Goal: Information Seeking & Learning: Learn about a topic

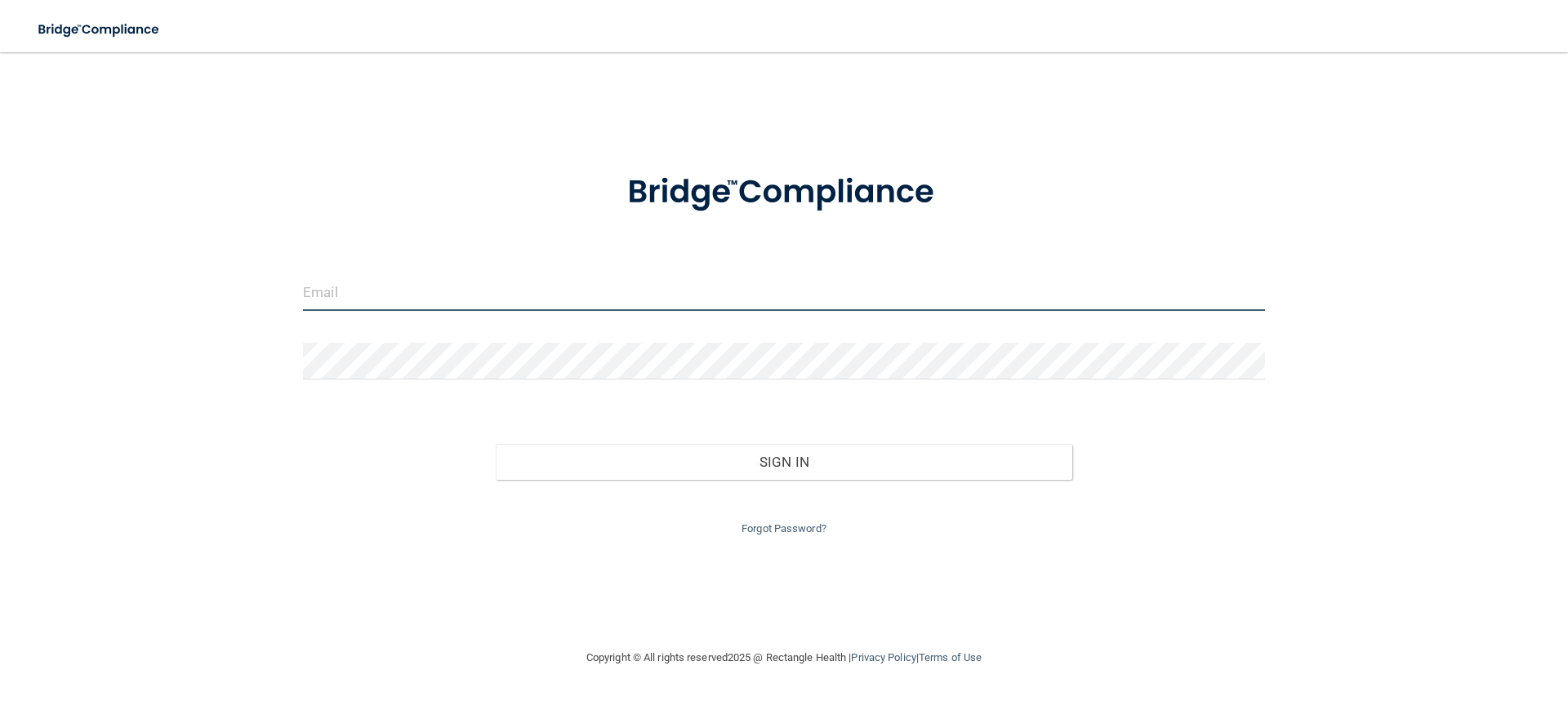
click at [411, 296] on input "email" at bounding box center [784, 293] width 962 height 37
type input "[EMAIL_ADDRESS][DOMAIN_NAME]"
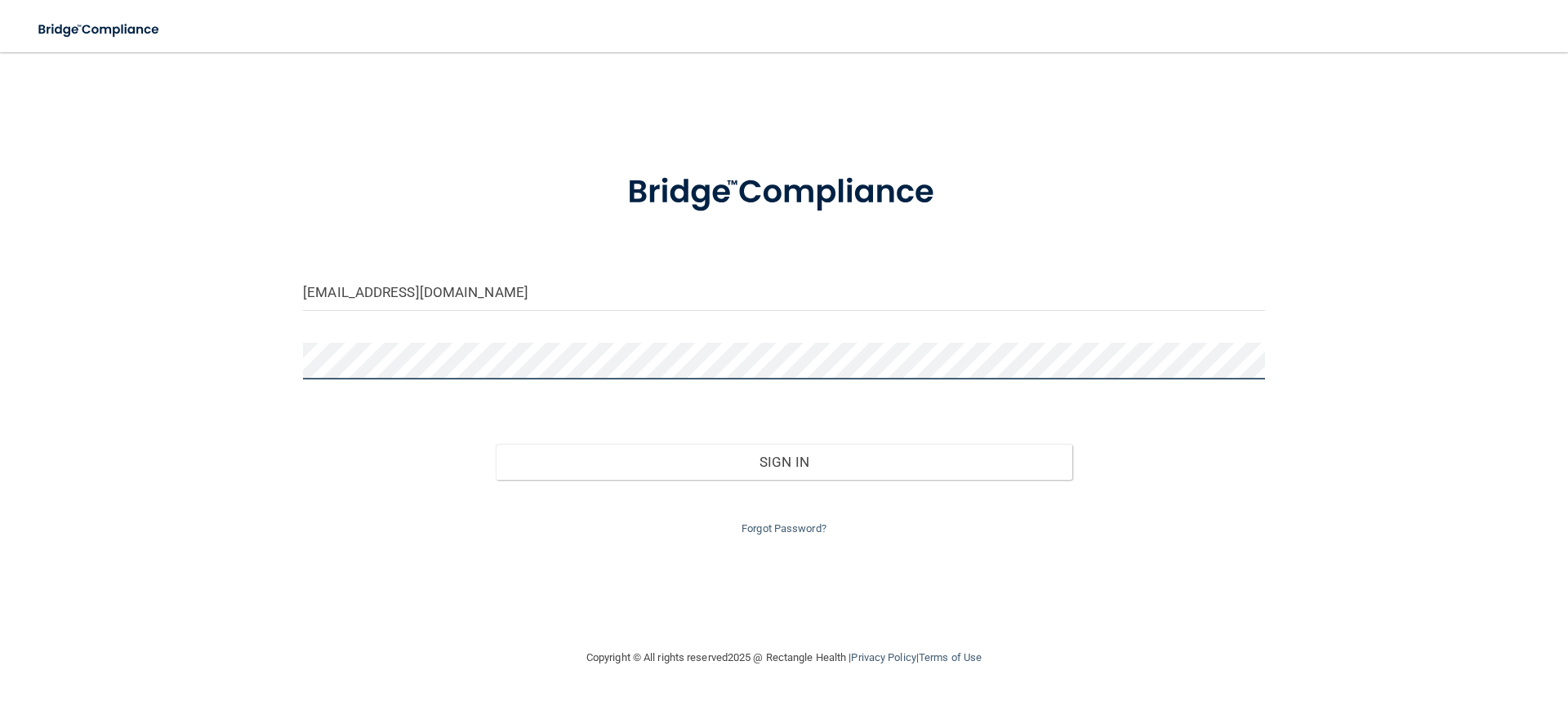
click at [496, 444] on button "Sign In" at bounding box center [784, 462] width 577 height 36
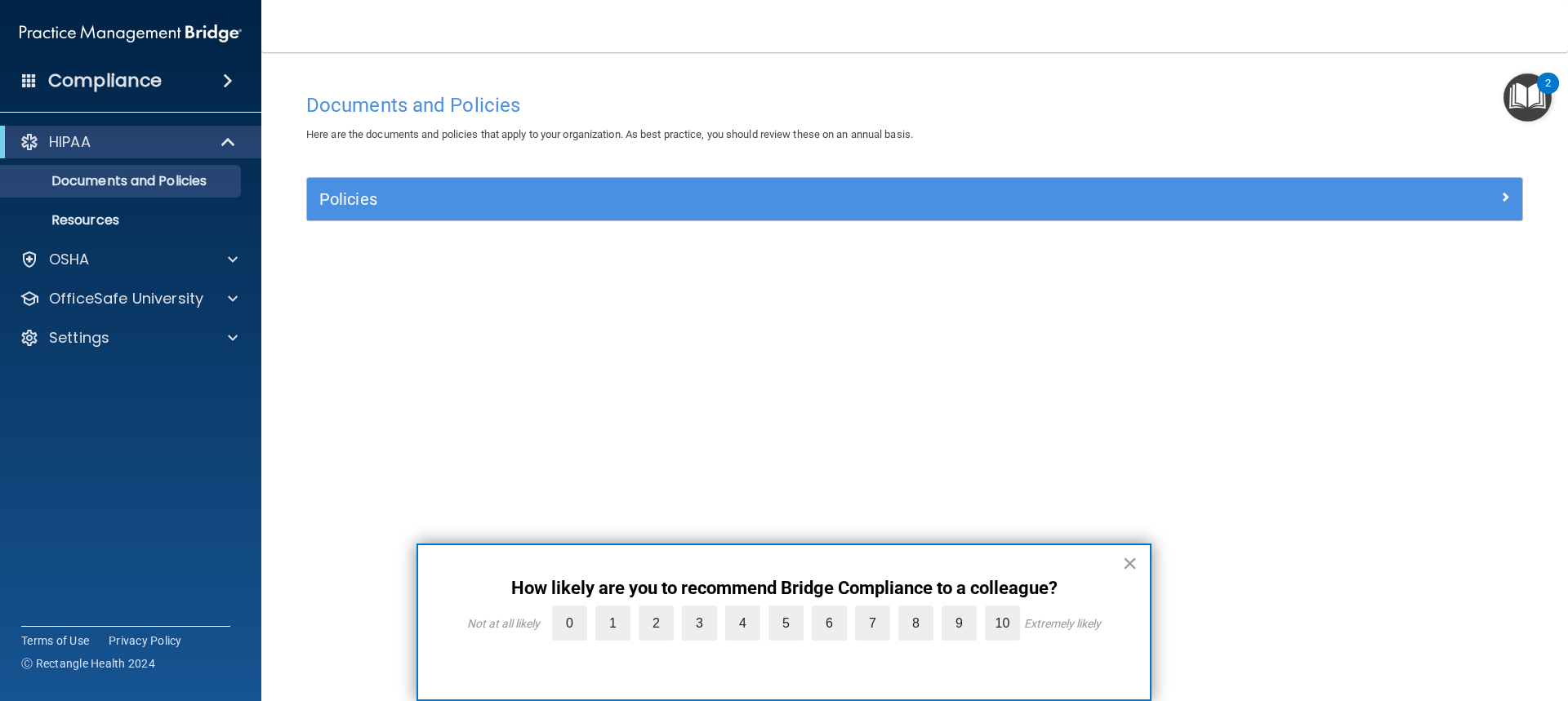
click at [1129, 564] on button "×" at bounding box center [1130, 564] width 16 height 27
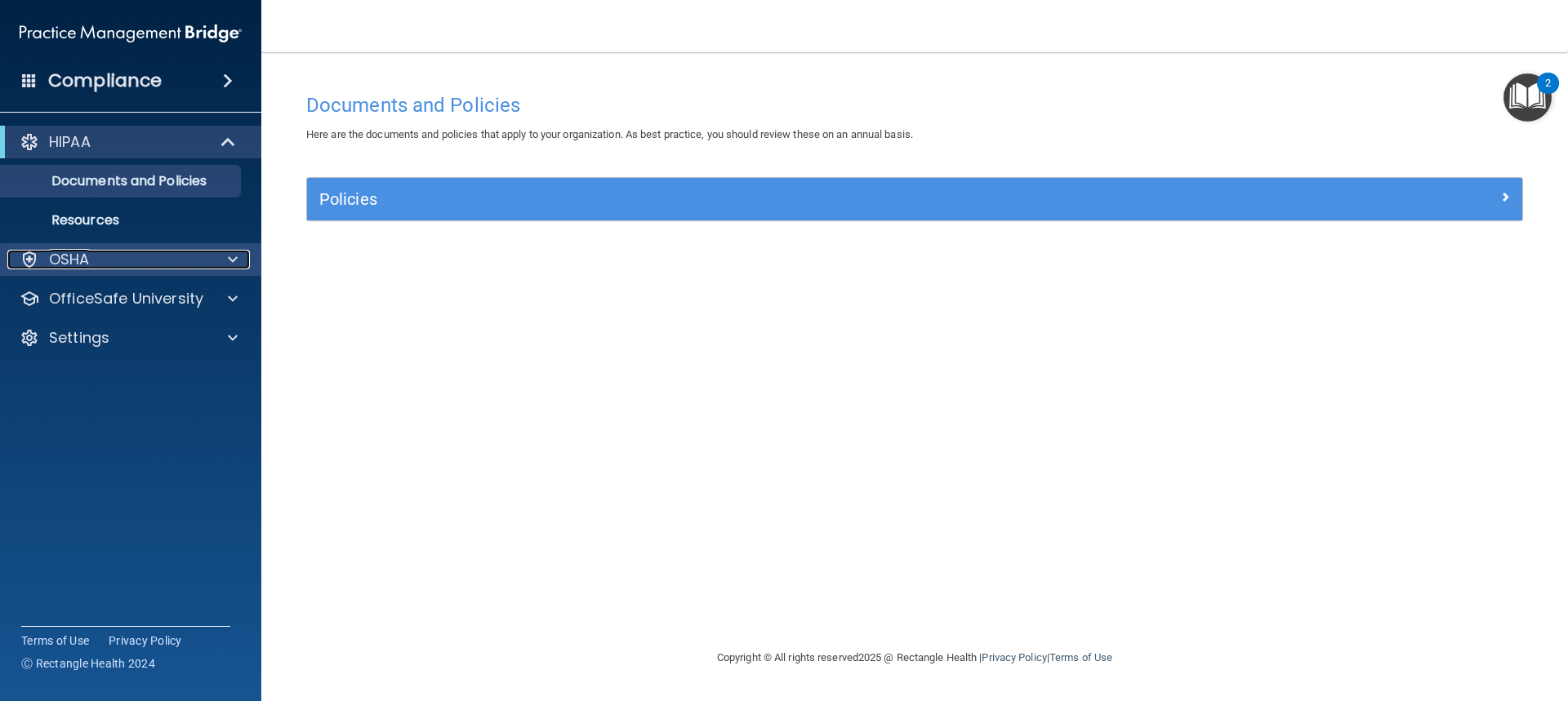
click at [171, 257] on div "OSHA" at bounding box center [108, 259] width 203 height 19
click at [84, 258] on p "OSHA" at bounding box center [69, 259] width 41 height 19
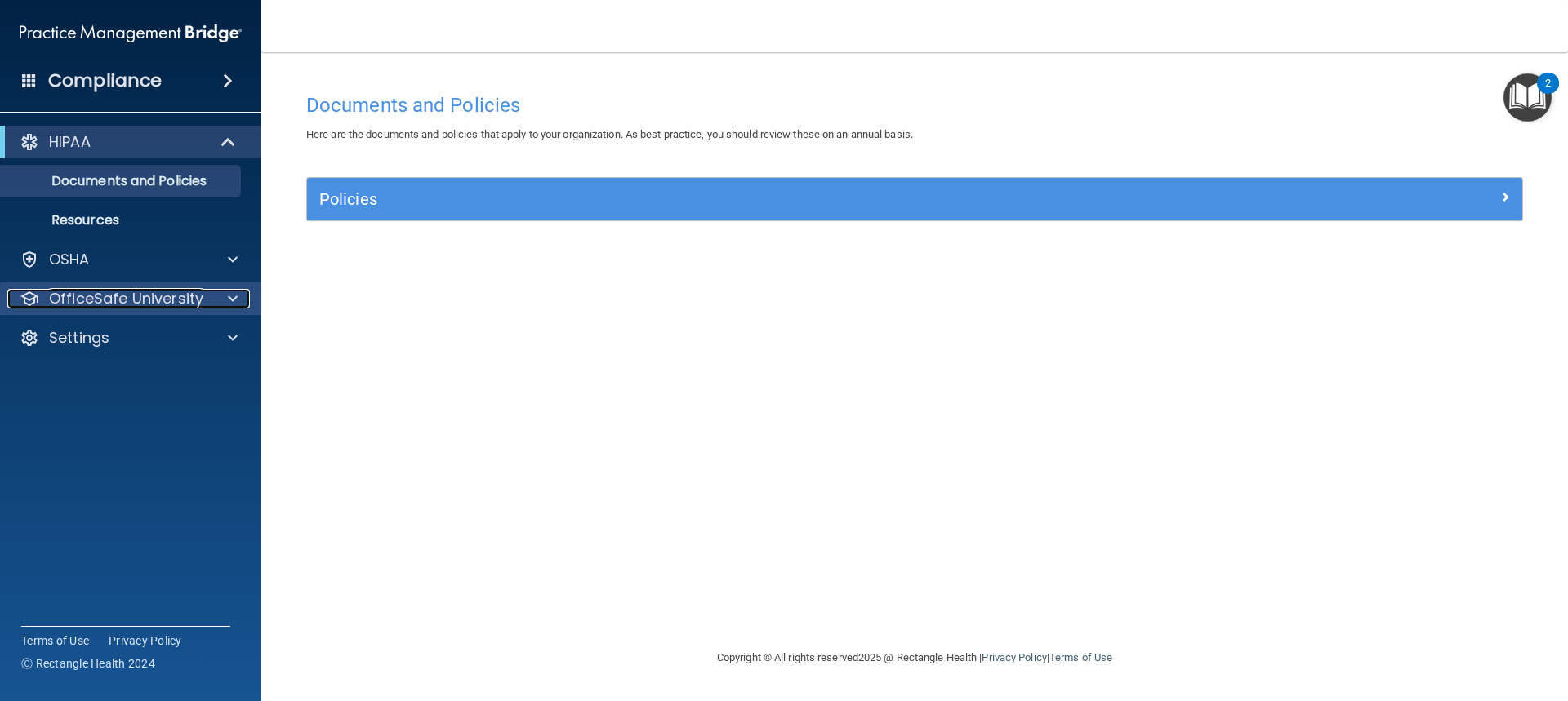
click at [123, 298] on p "OfficeSafe University" at bounding box center [126, 299] width 154 height 19
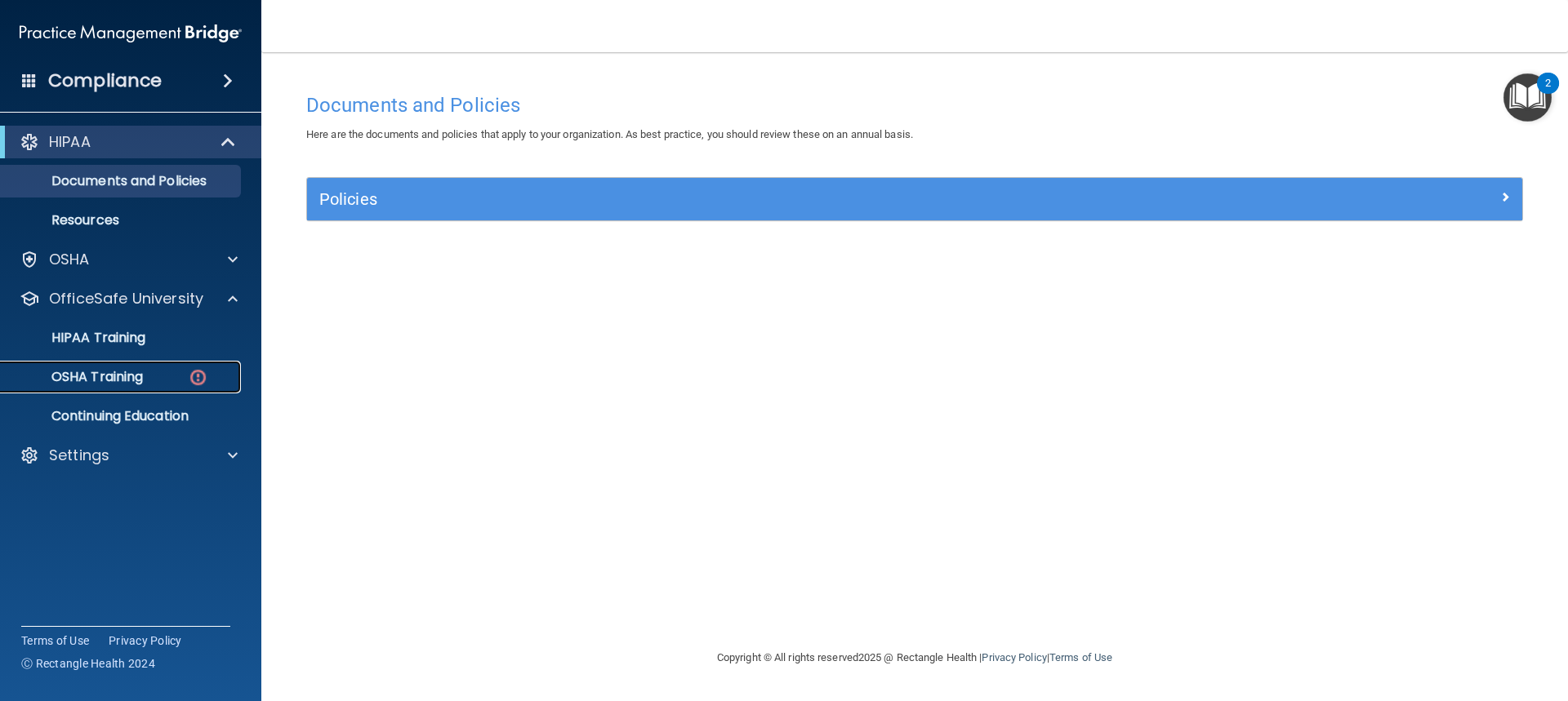
click at [124, 365] on link "OSHA Training" at bounding box center [112, 377] width 258 height 33
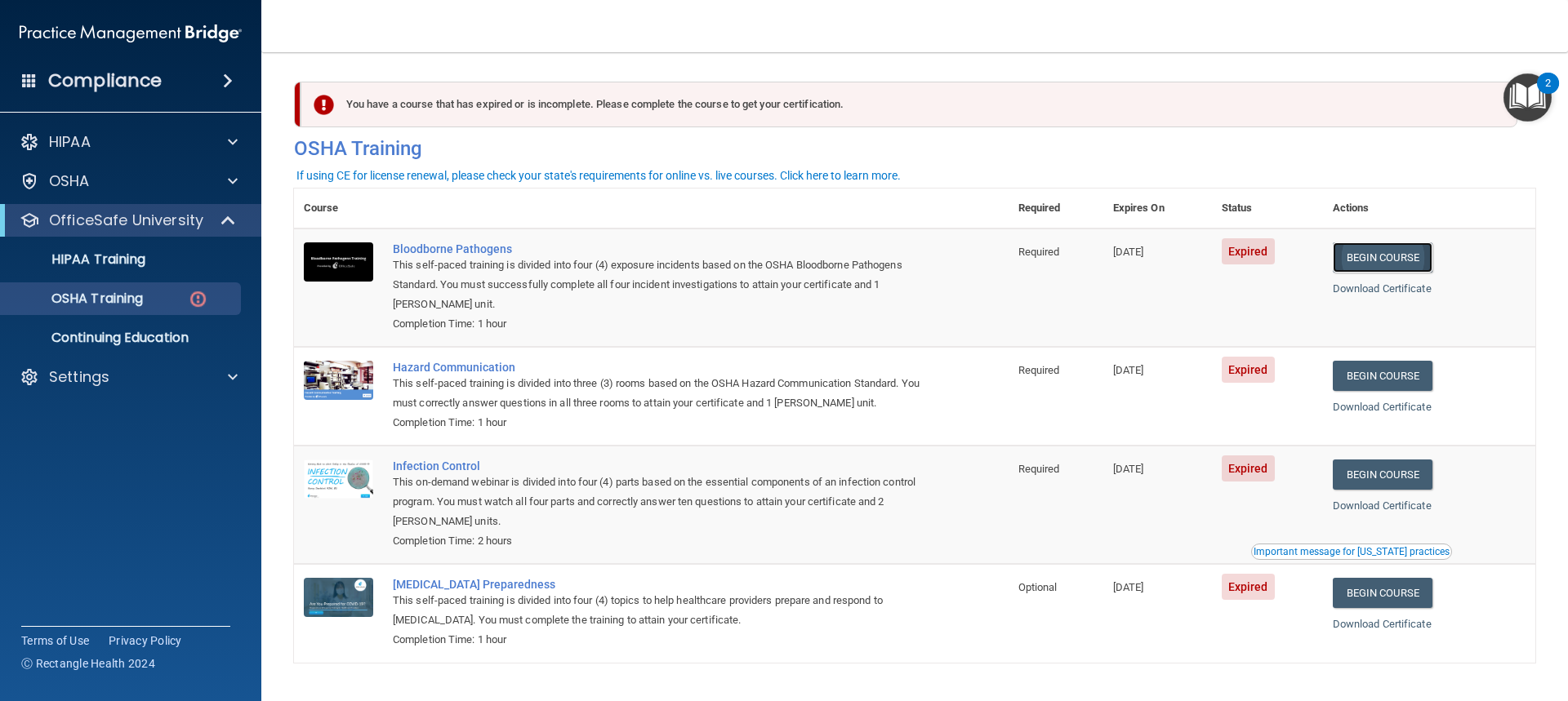
click at [1404, 256] on link "Begin Course" at bounding box center [1382, 258] width 100 height 30
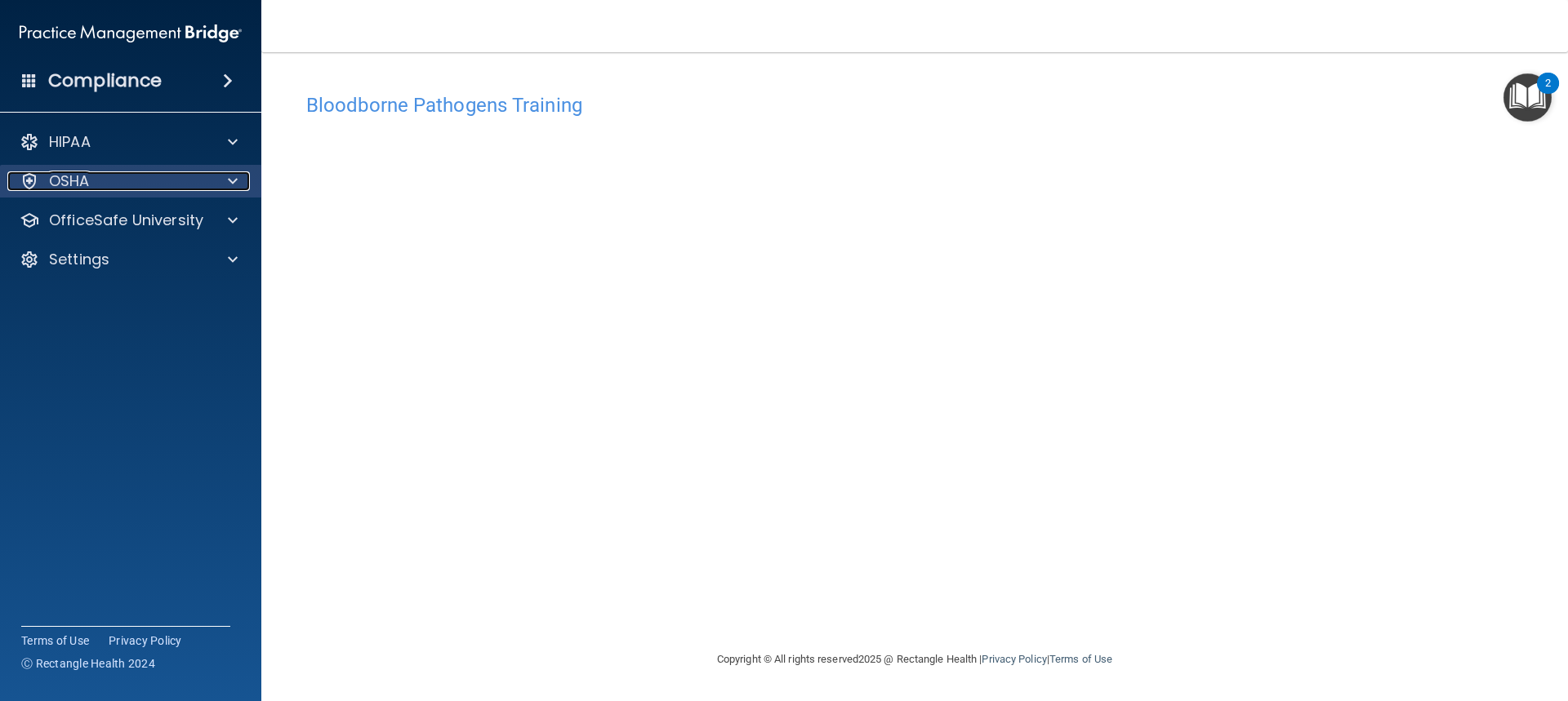
click at [145, 182] on div "OSHA" at bounding box center [108, 181] width 203 height 19
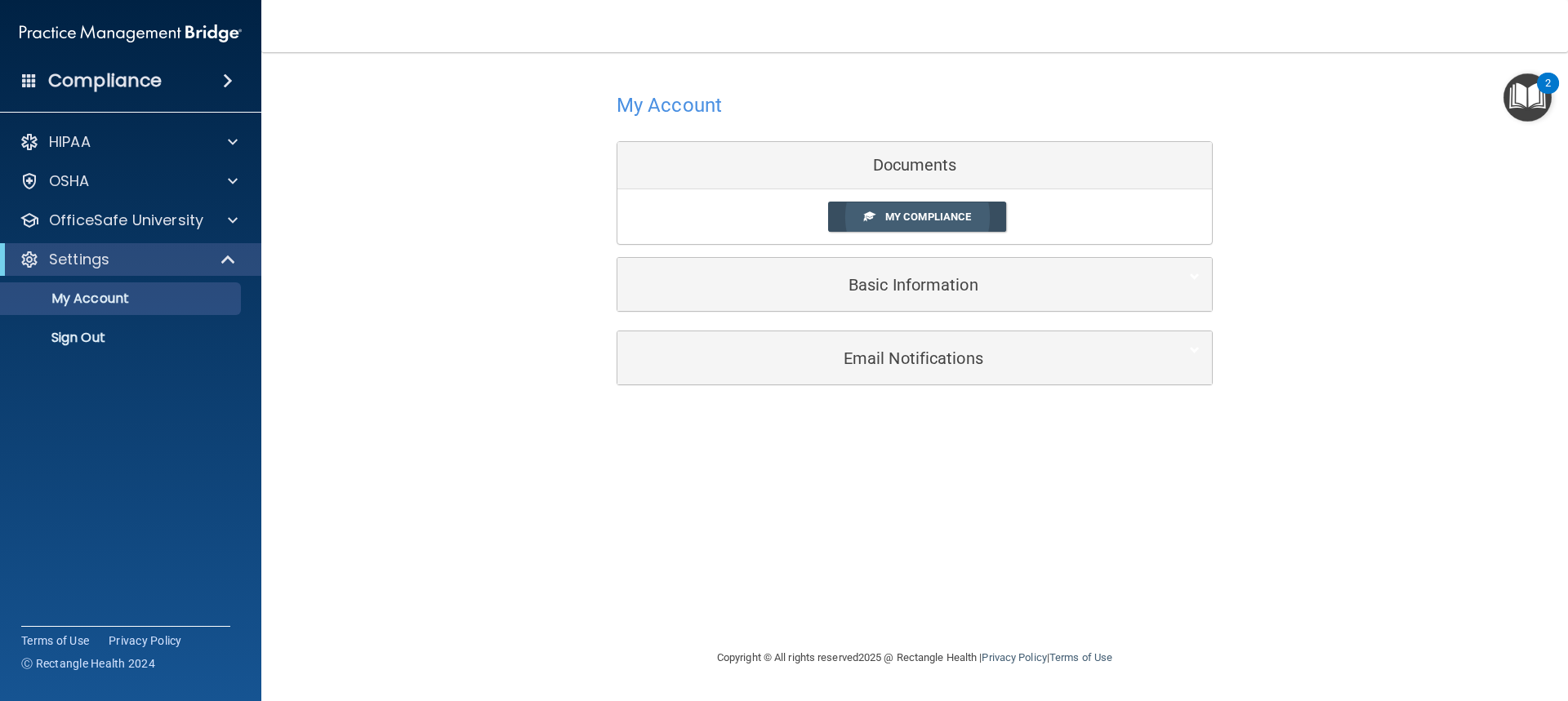
click at [931, 216] on span "My Compliance" at bounding box center [928, 217] width 86 height 12
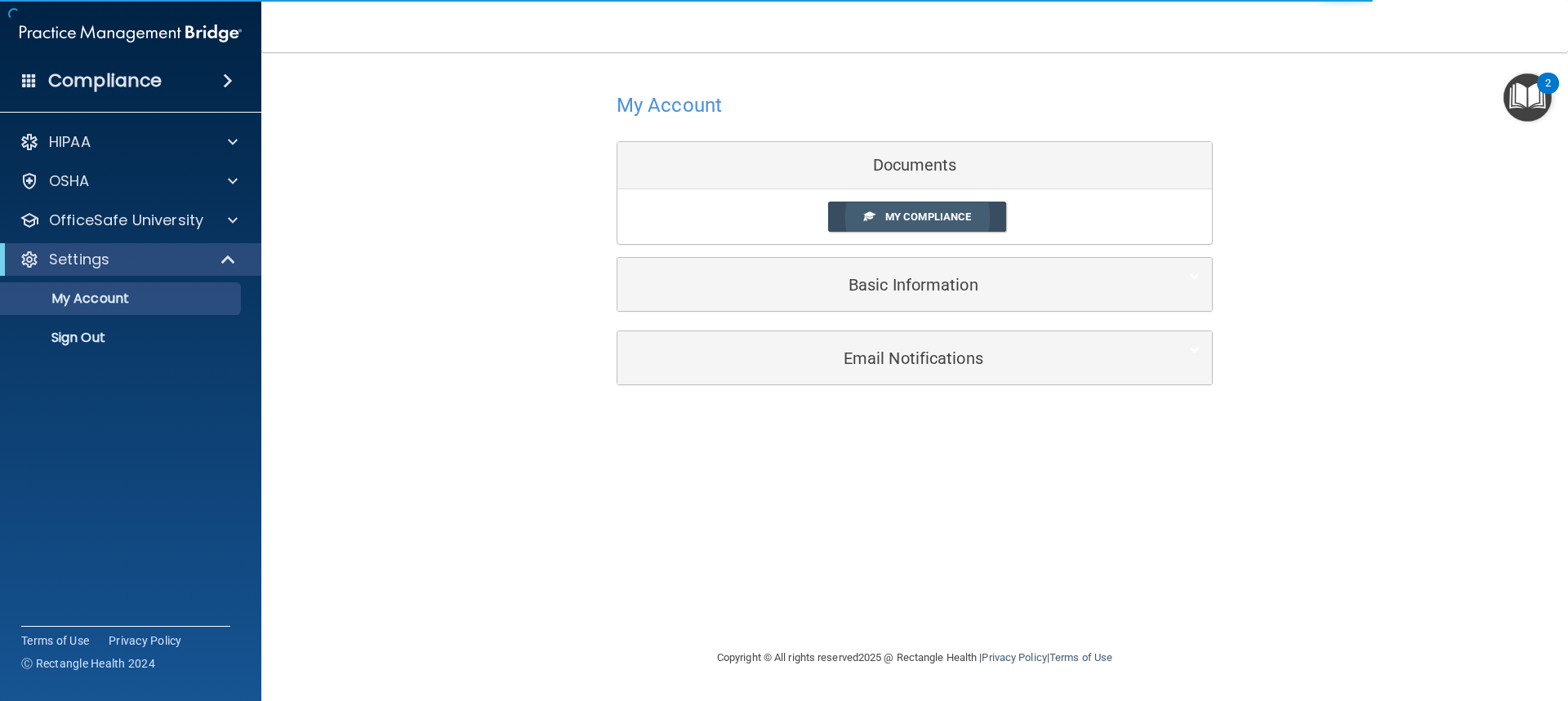
click at [931, 216] on body "Compliance HIPAA Documents and Policies Report an Incident Business Associates …" at bounding box center [784, 350] width 1568 height 701
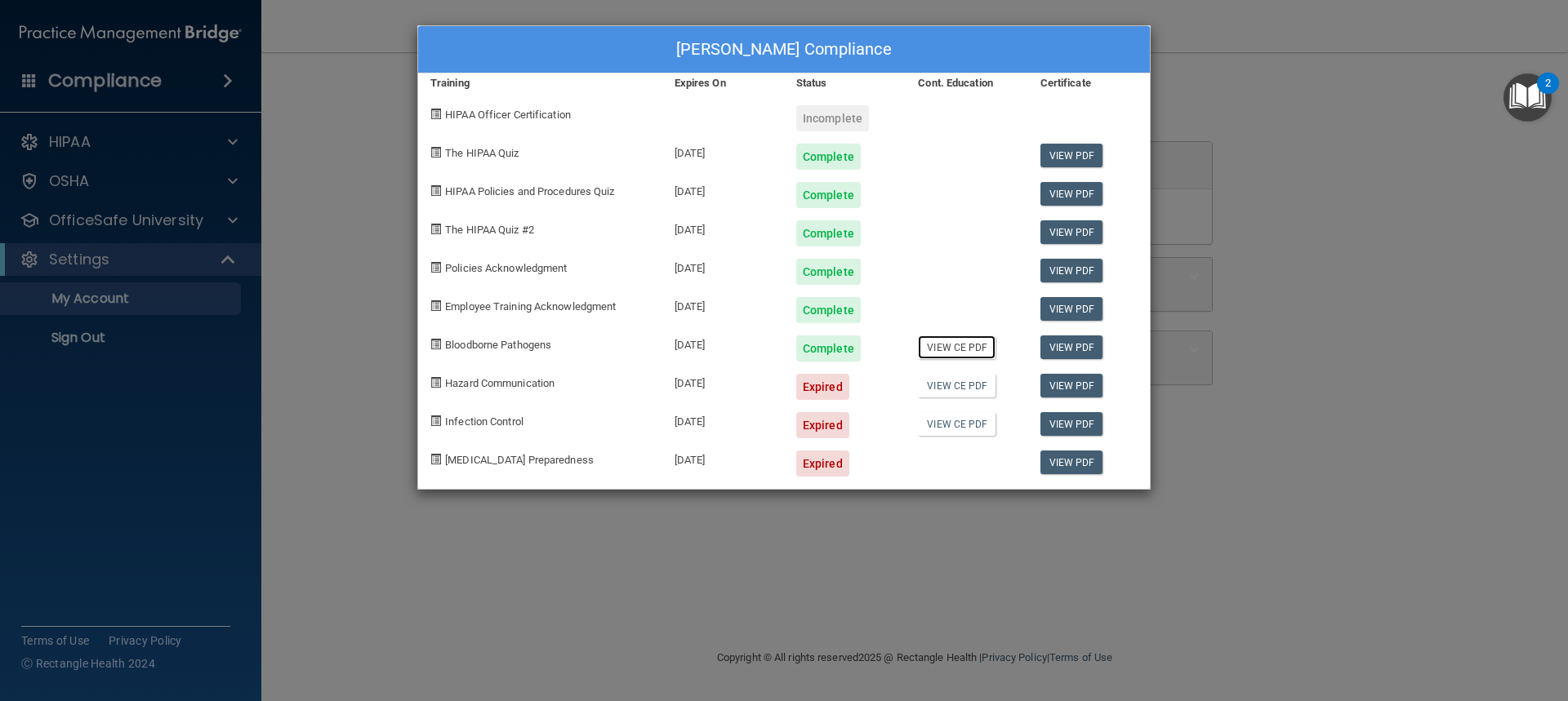
click at [971, 345] on link "View CE PDF" at bounding box center [957, 347] width 78 height 24
click at [367, 110] on div "Shanna Mosser's Compliance Training Expires On Status Cont. Education Certifica…" at bounding box center [784, 350] width 1568 height 701
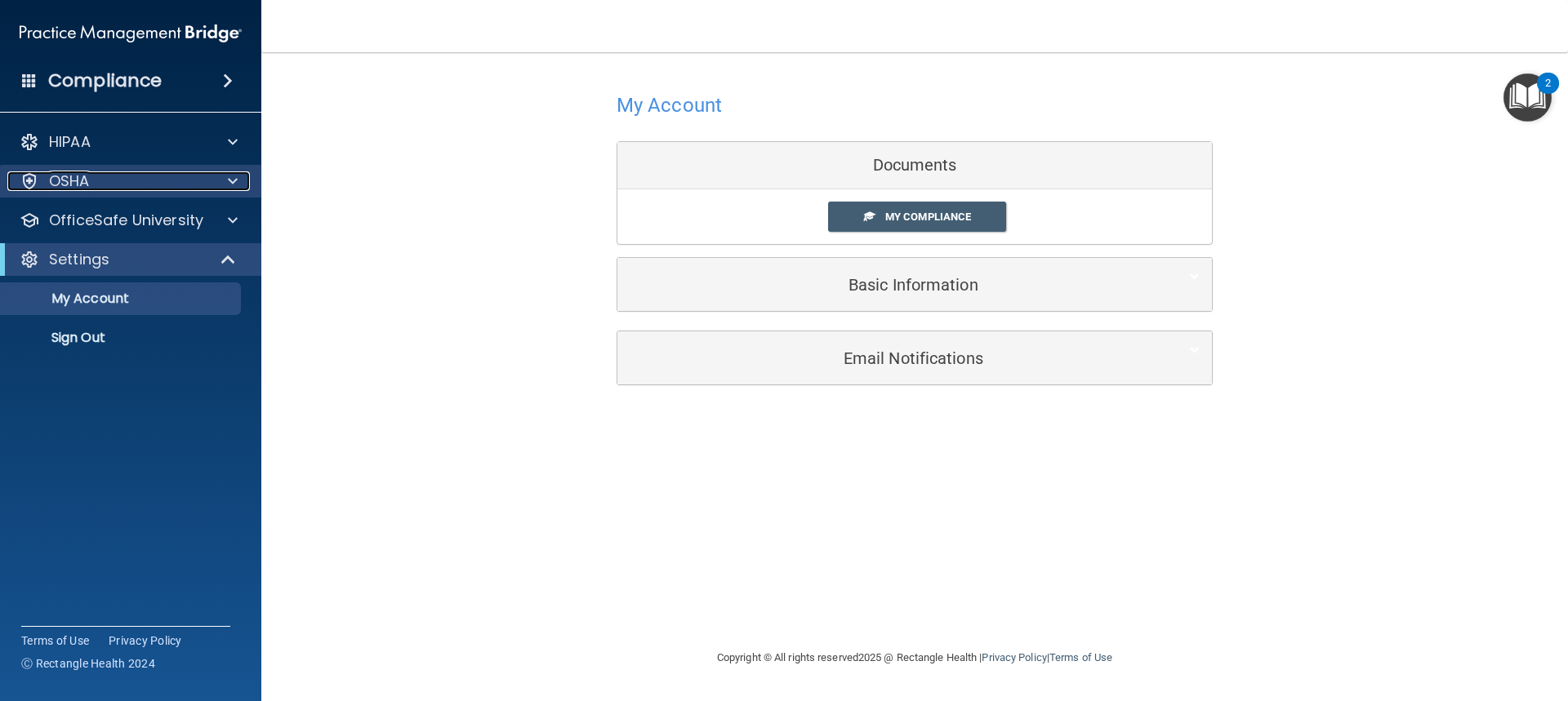
click at [125, 189] on div "OSHA" at bounding box center [108, 181] width 203 height 19
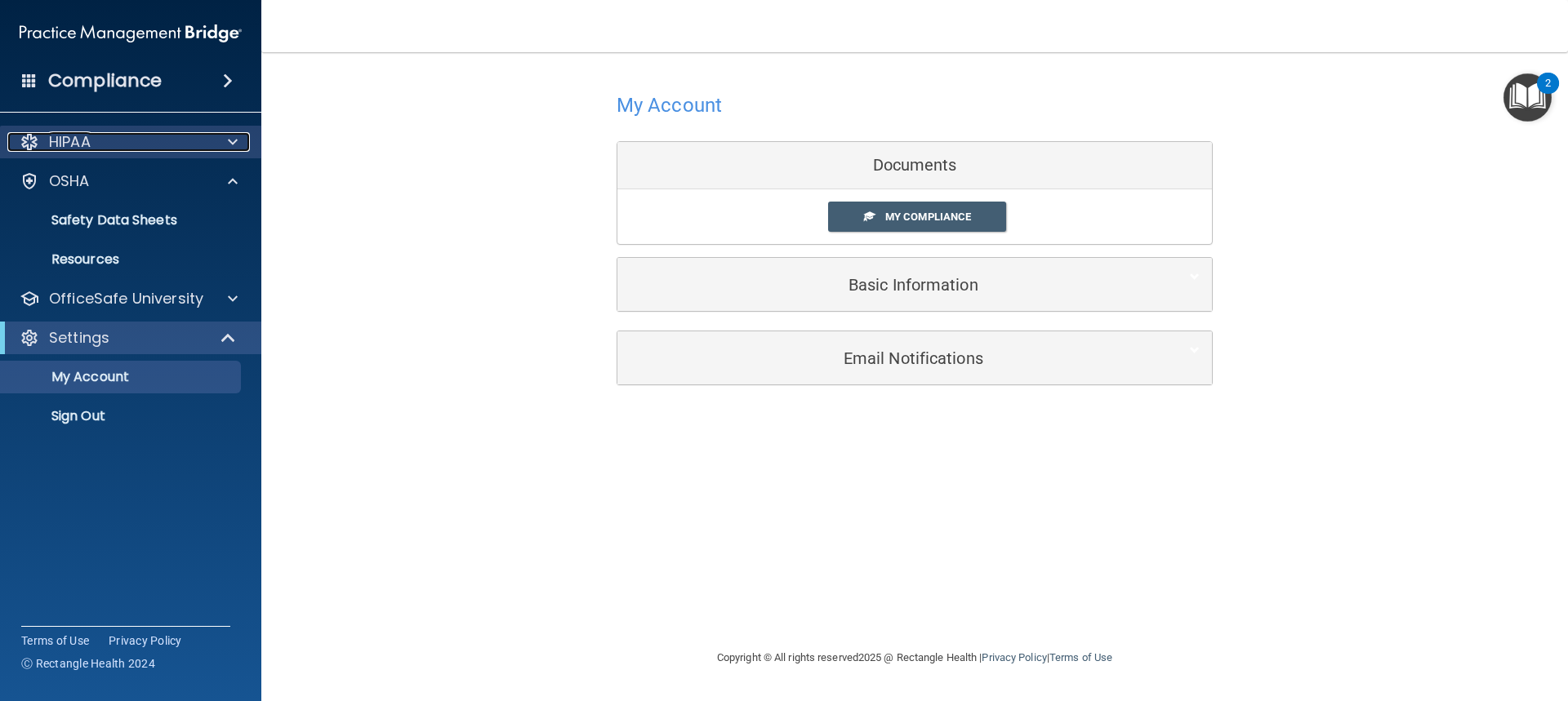
click at [127, 143] on div "HIPAA" at bounding box center [108, 142] width 203 height 19
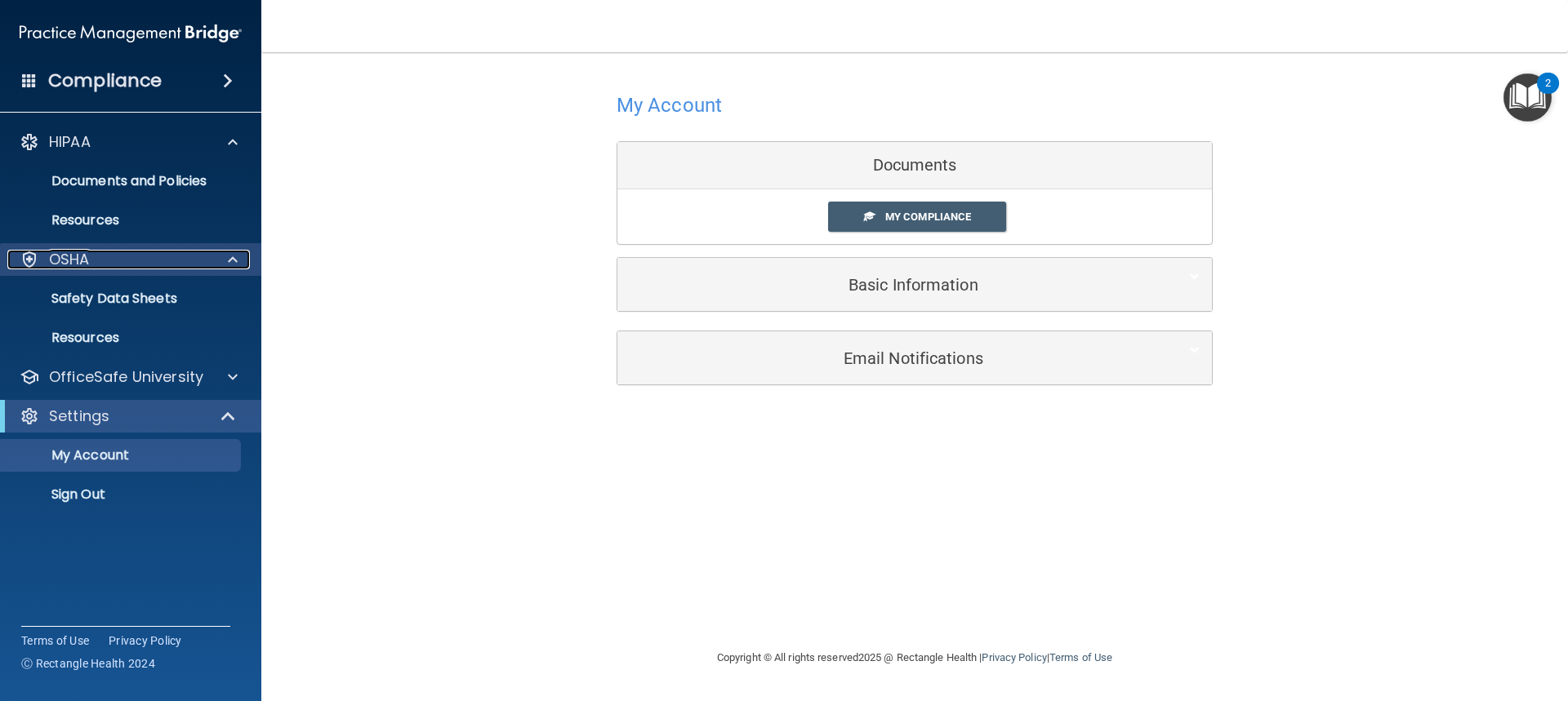
click at [197, 267] on div "OSHA" at bounding box center [108, 259] width 203 height 19
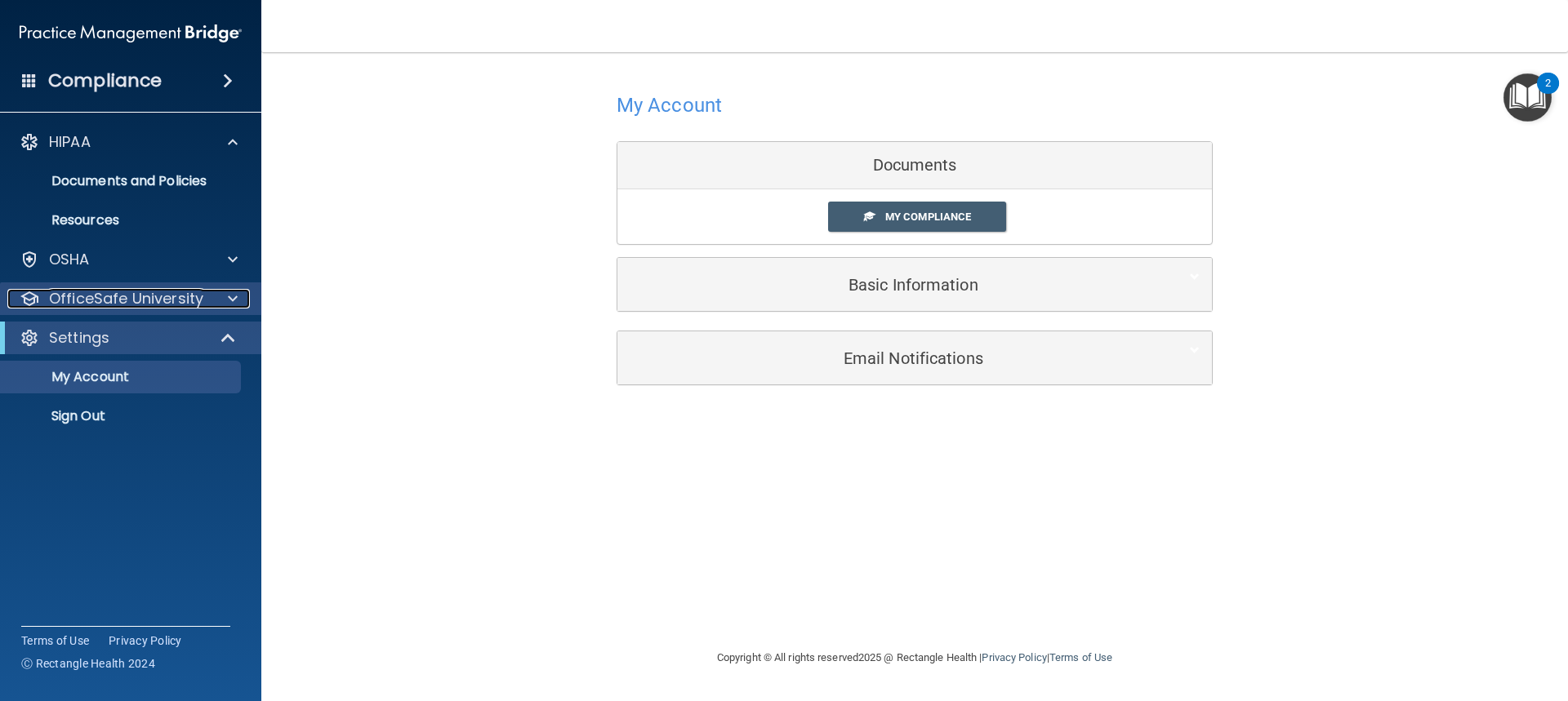
click at [197, 297] on p "OfficeSafe University" at bounding box center [126, 299] width 154 height 19
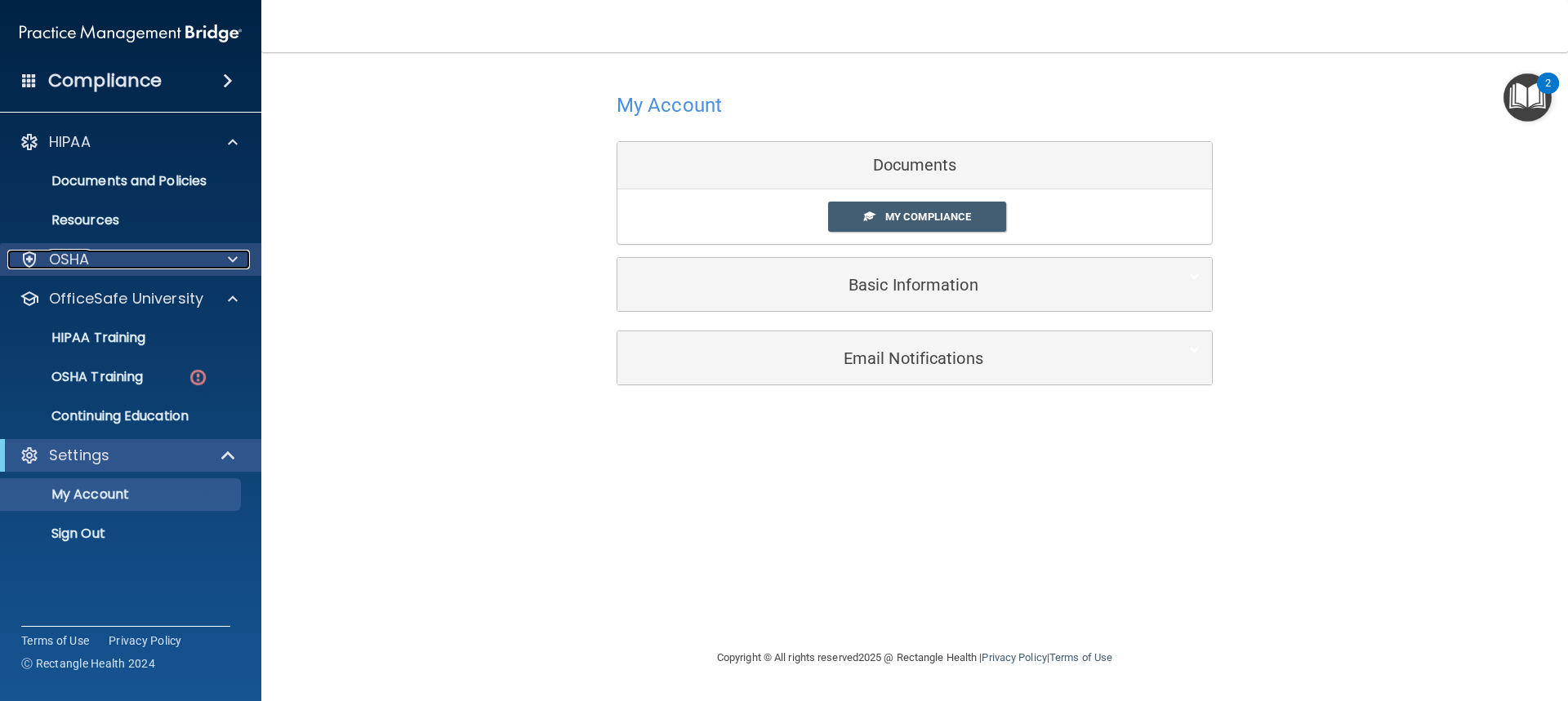
click at [109, 255] on div "OSHA" at bounding box center [108, 259] width 203 height 19
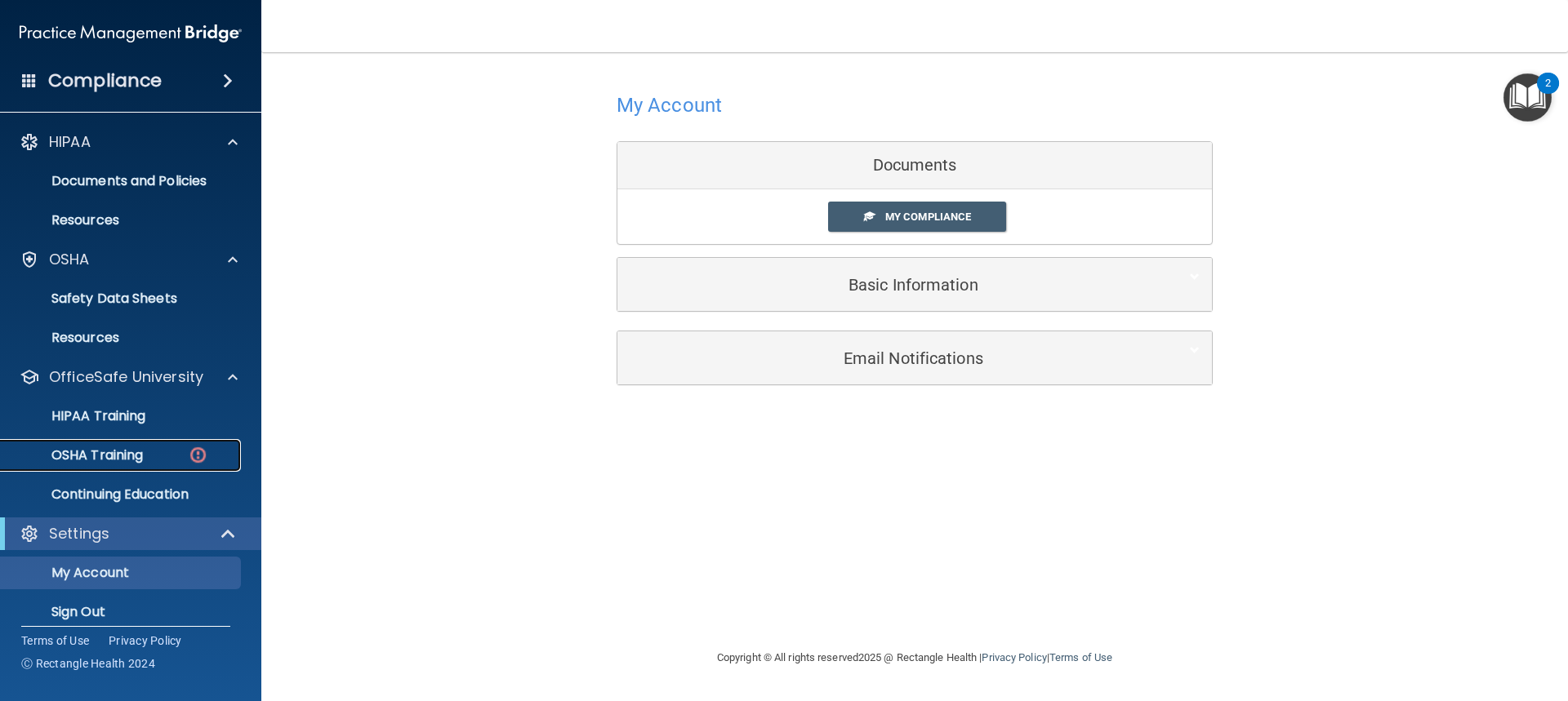
click at [122, 450] on p "OSHA Training" at bounding box center [76, 455] width 132 height 16
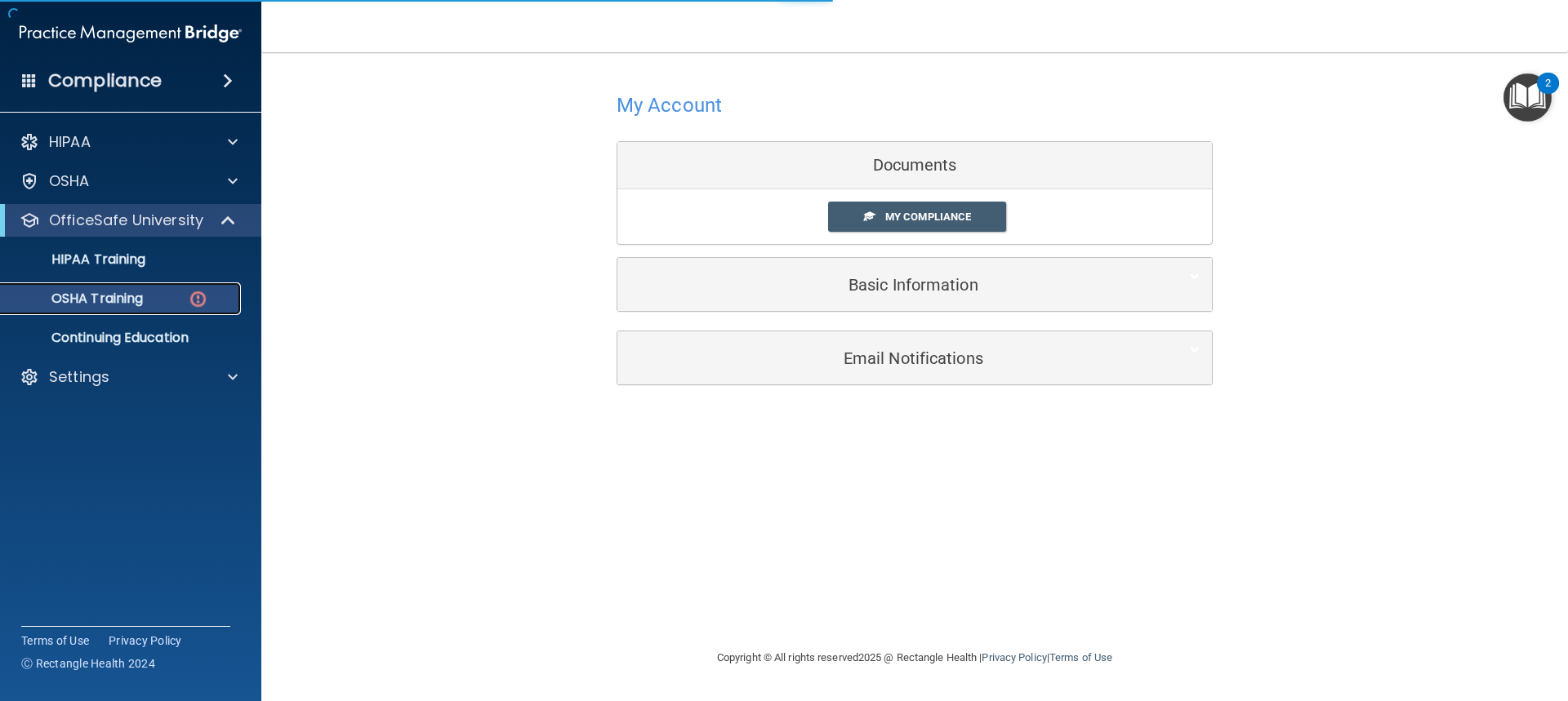
click at [198, 292] on img at bounding box center [197, 299] width 20 height 20
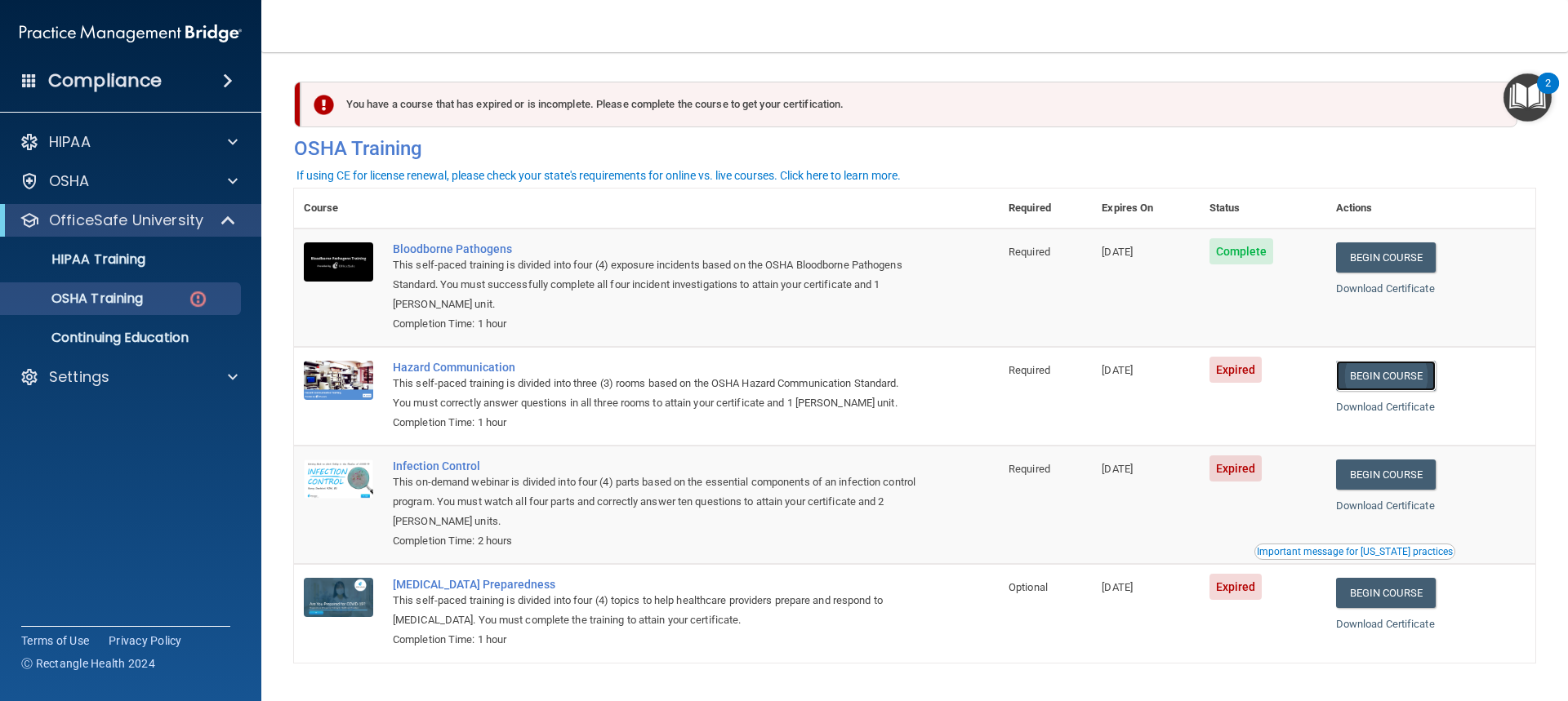
click at [1398, 381] on link "Begin Course" at bounding box center [1386, 376] width 100 height 30
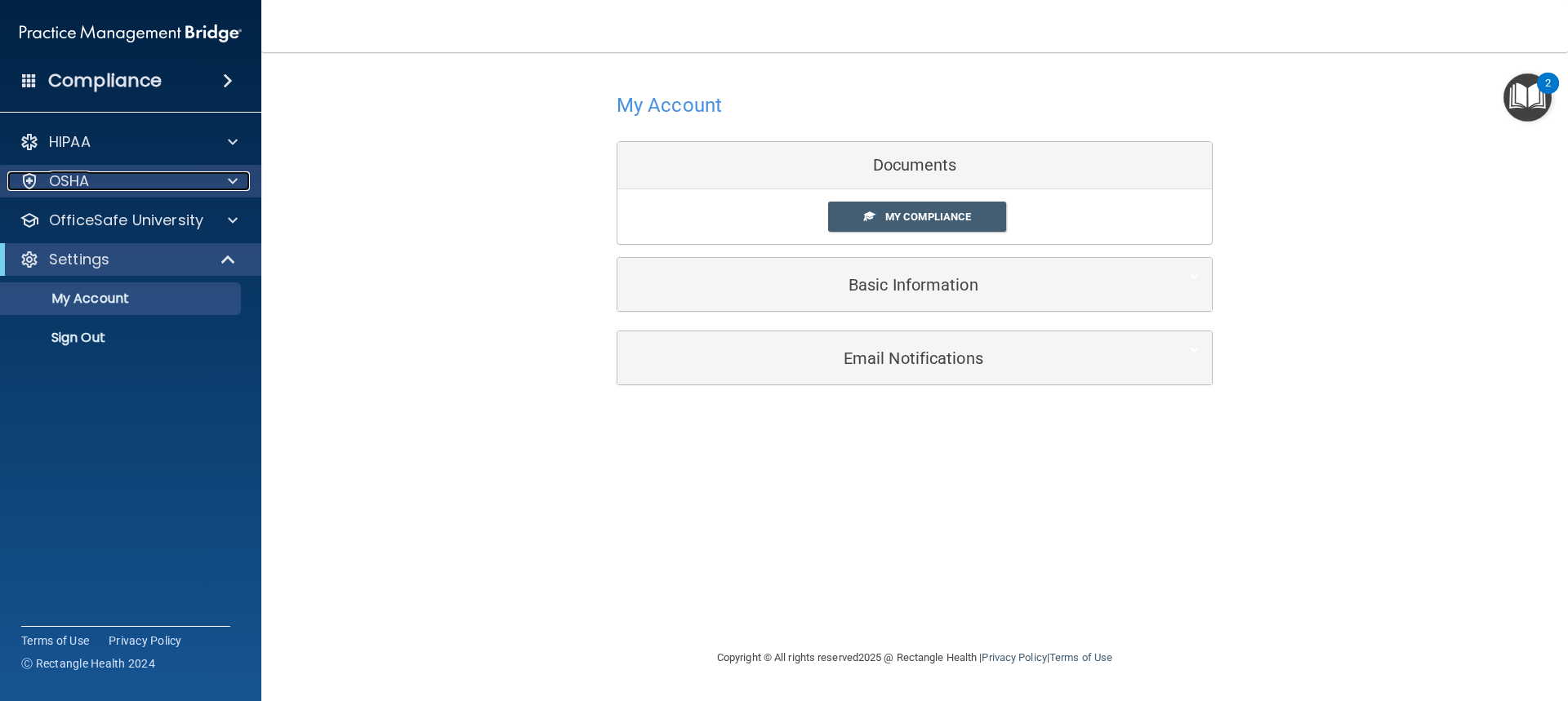
click at [236, 185] on span at bounding box center [232, 181] width 10 height 19
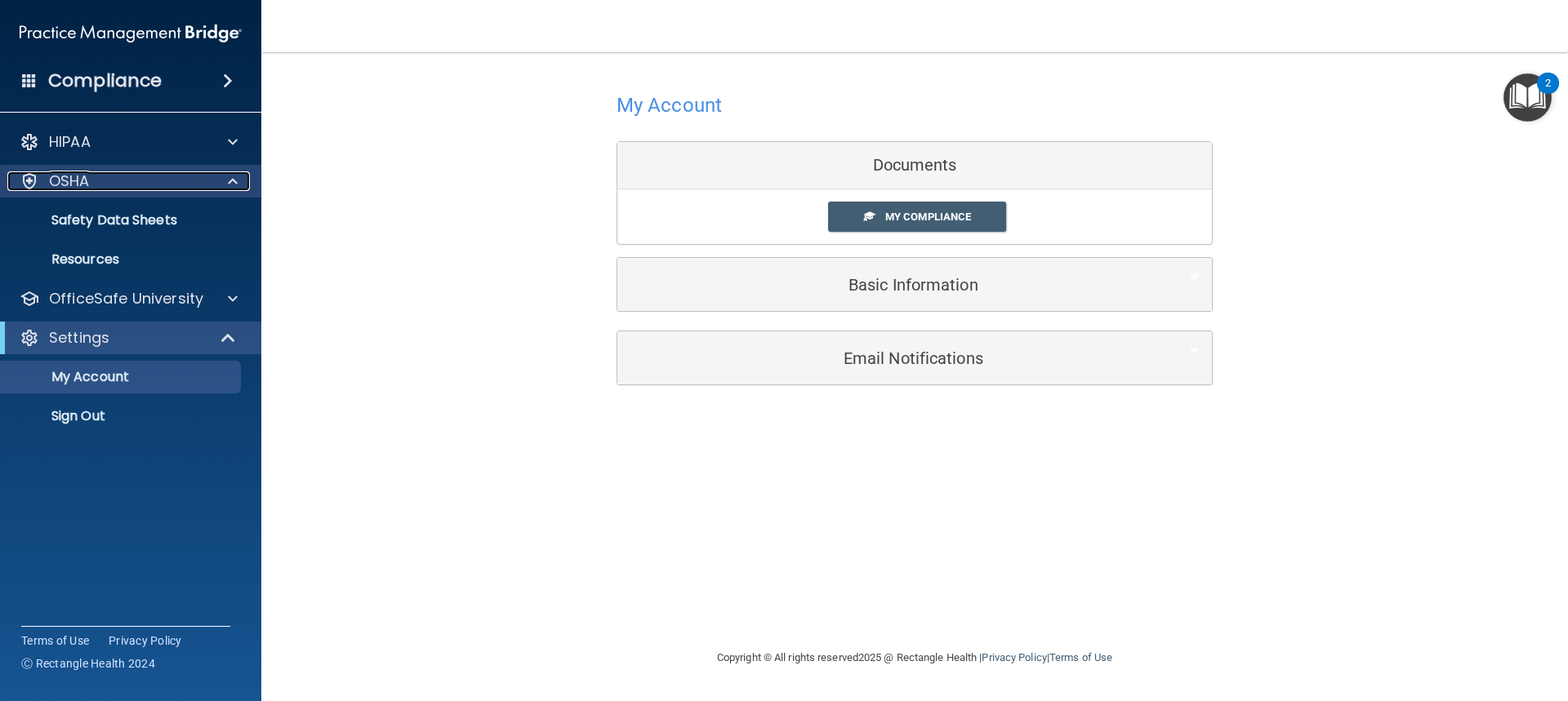
click at [135, 190] on div "OSHA" at bounding box center [108, 181] width 203 height 19
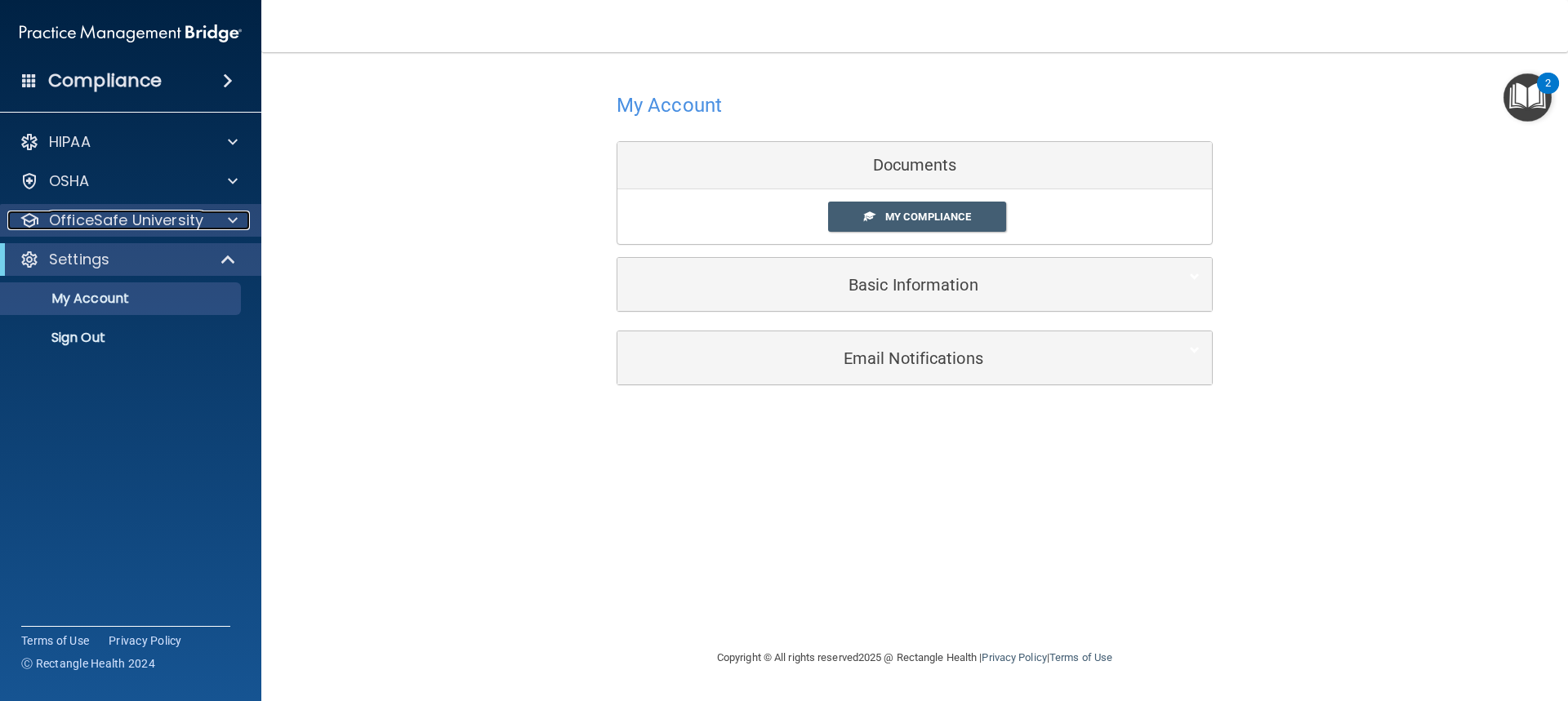
click at [179, 228] on p "OfficeSafe University" at bounding box center [126, 220] width 154 height 19
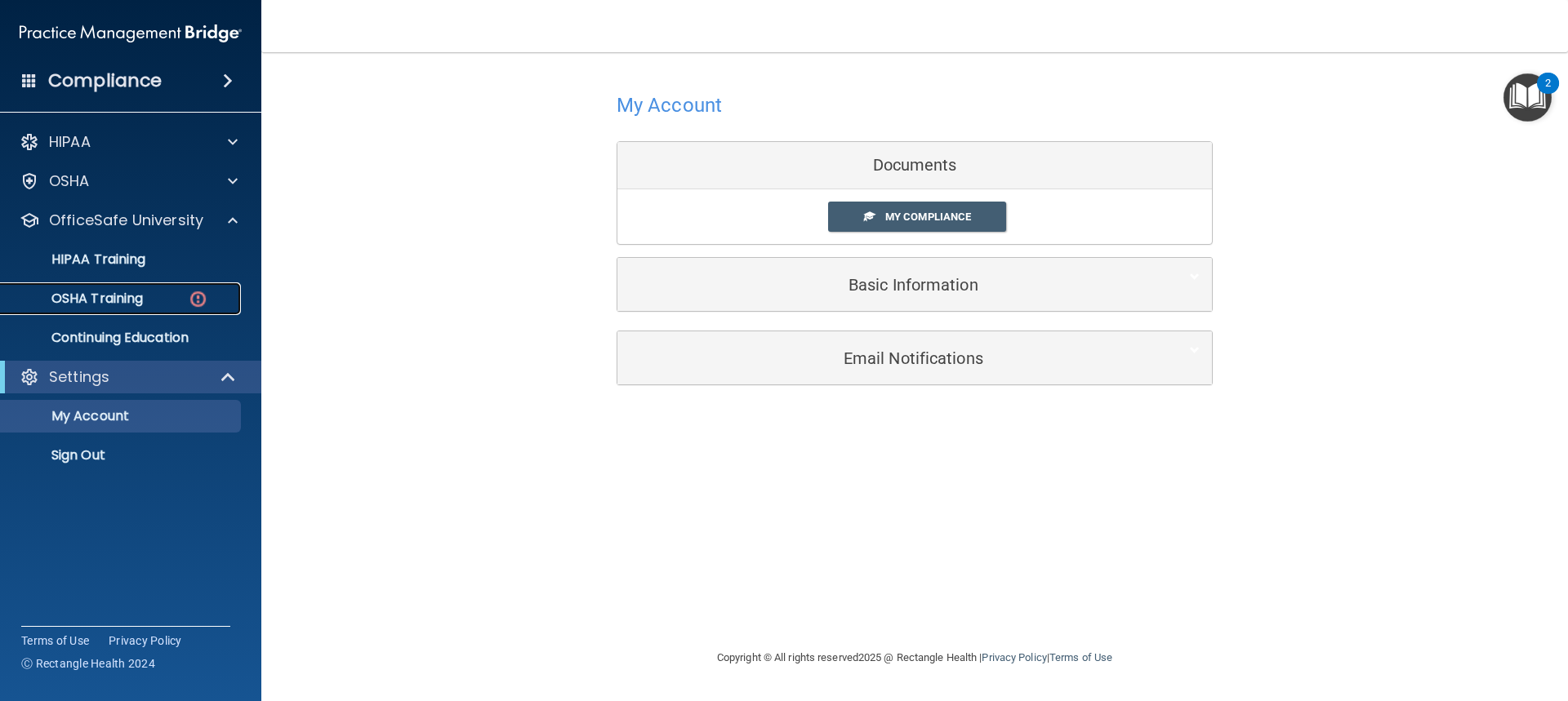
click at [146, 299] on div "OSHA Training" at bounding box center [122, 298] width 223 height 16
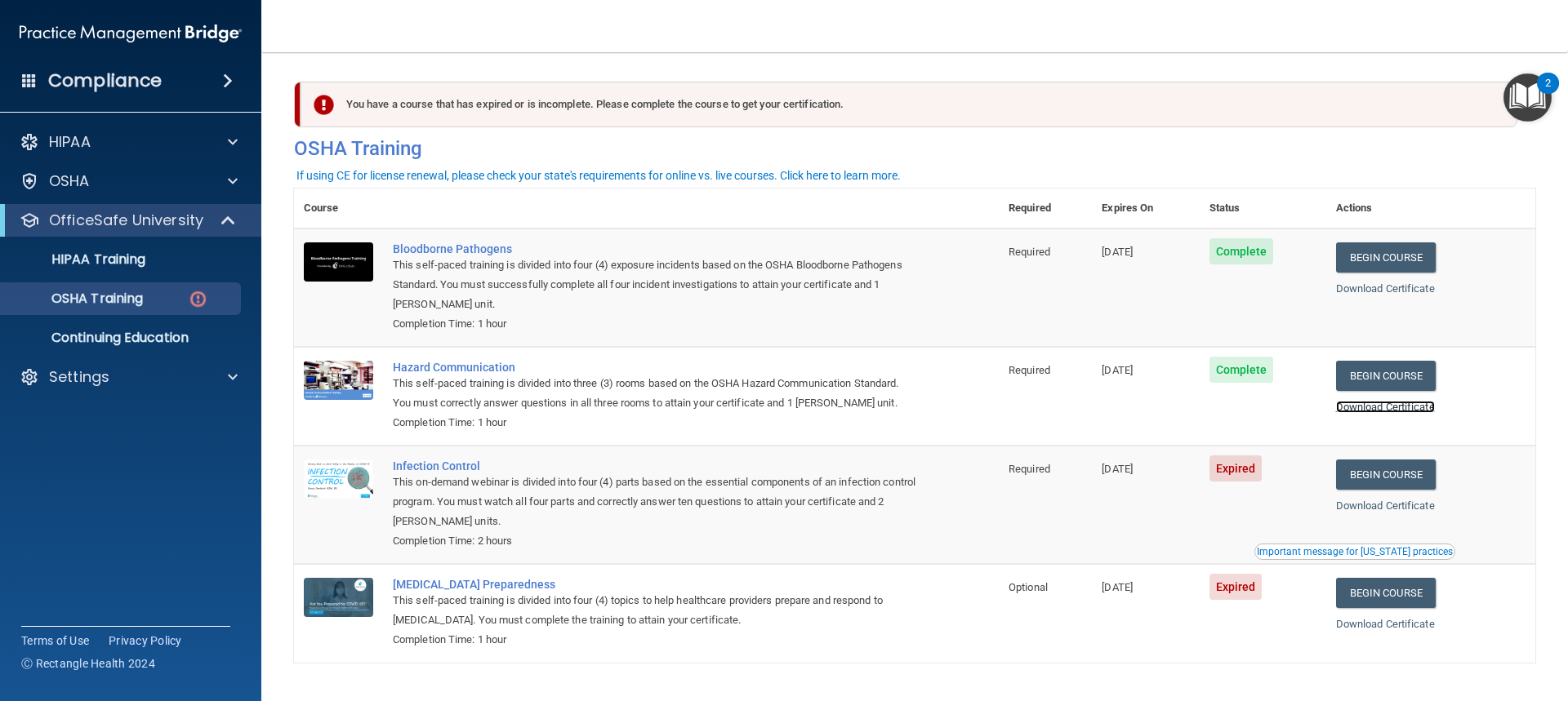
click at [1370, 411] on link "Download Certificate" at bounding box center [1386, 407] width 99 height 12
click at [1378, 472] on link "Begin Course" at bounding box center [1386, 474] width 100 height 30
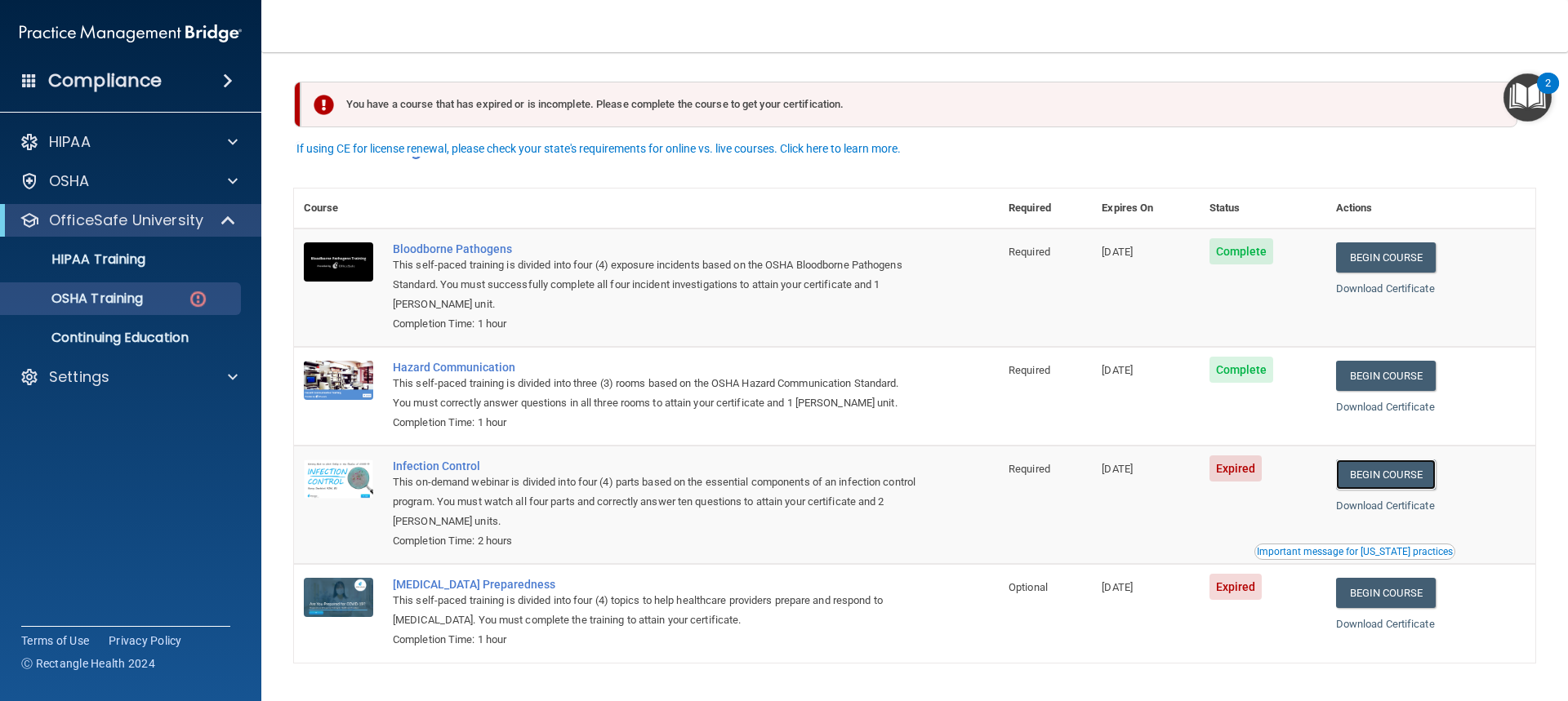
scroll to position [50, 0]
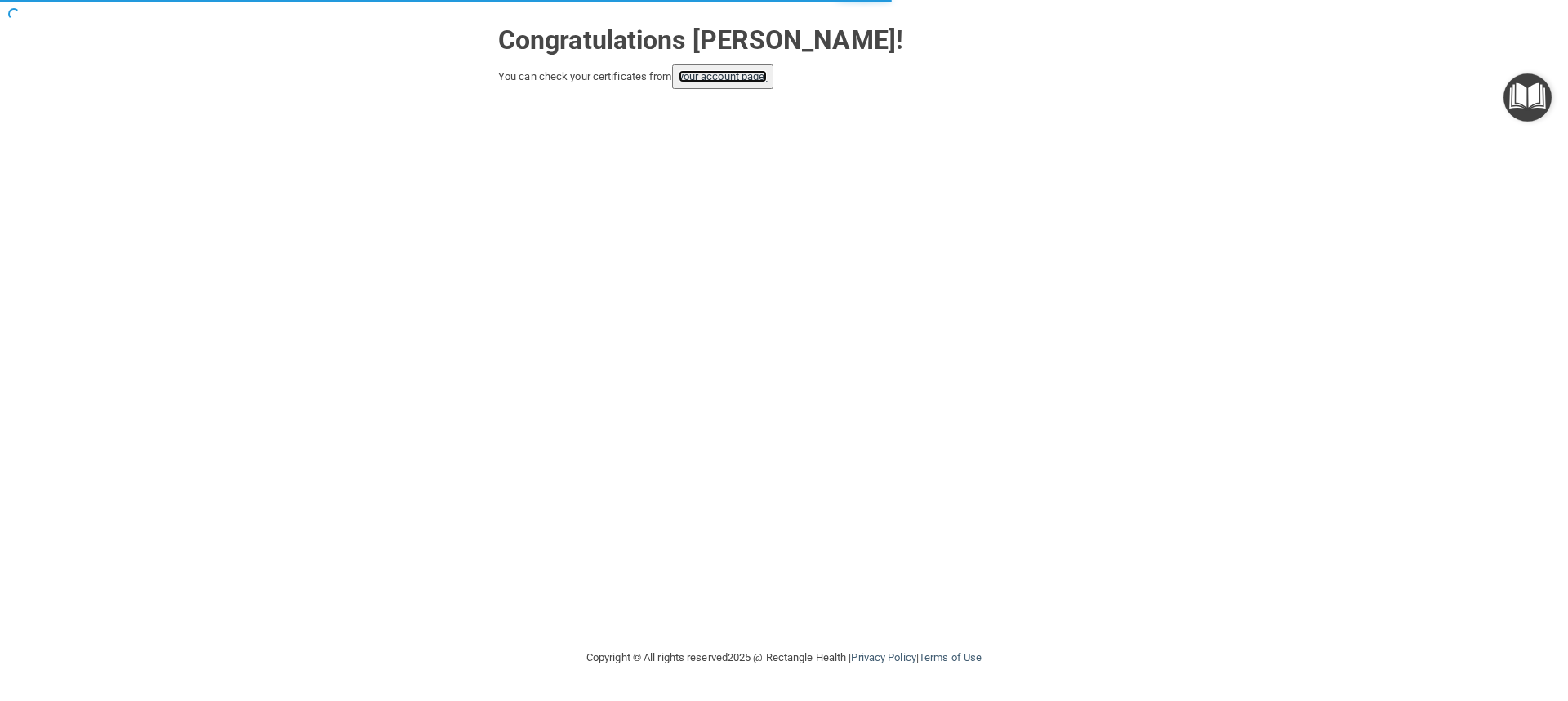
click at [748, 72] on link "your account page!" at bounding box center [722, 76] width 89 height 12
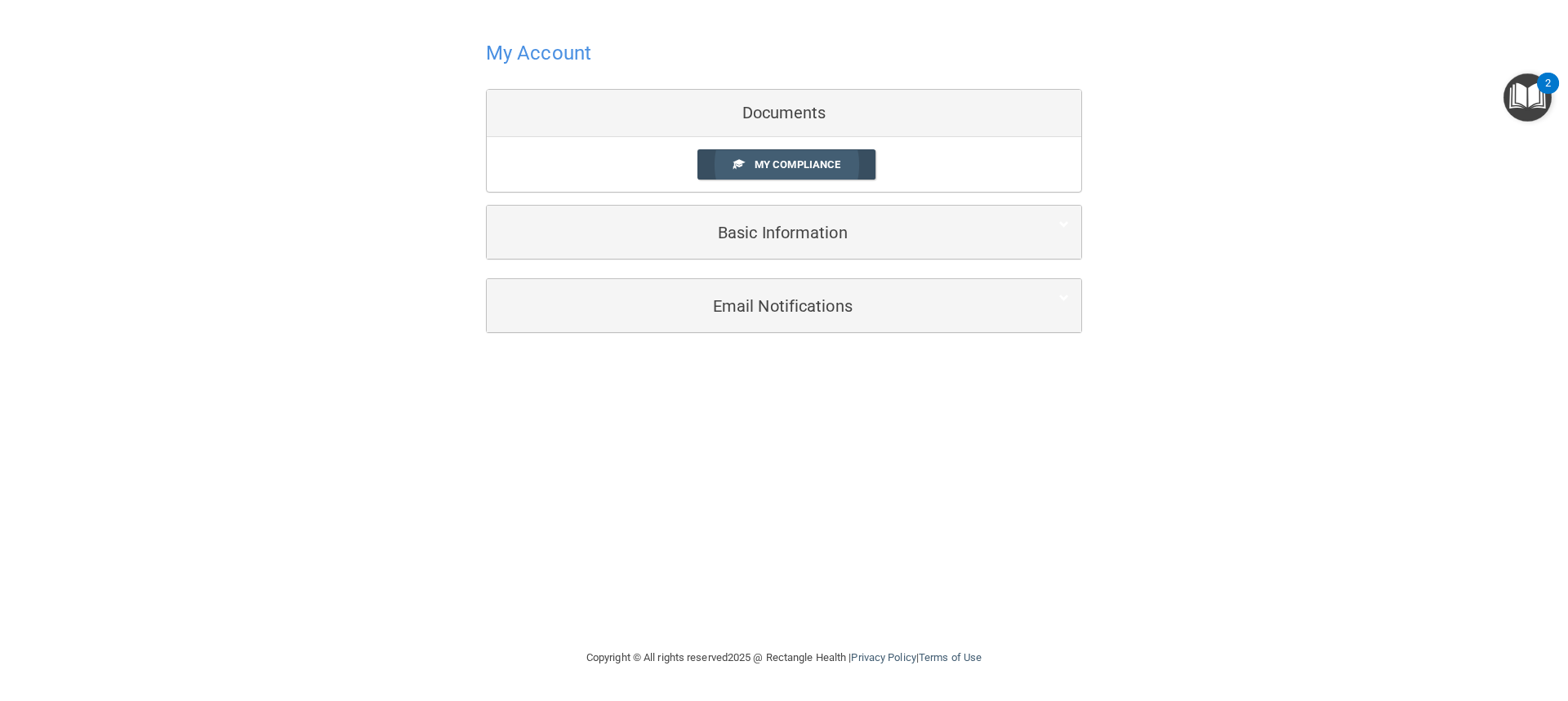
click at [832, 163] on span "My Compliance" at bounding box center [797, 165] width 86 height 12
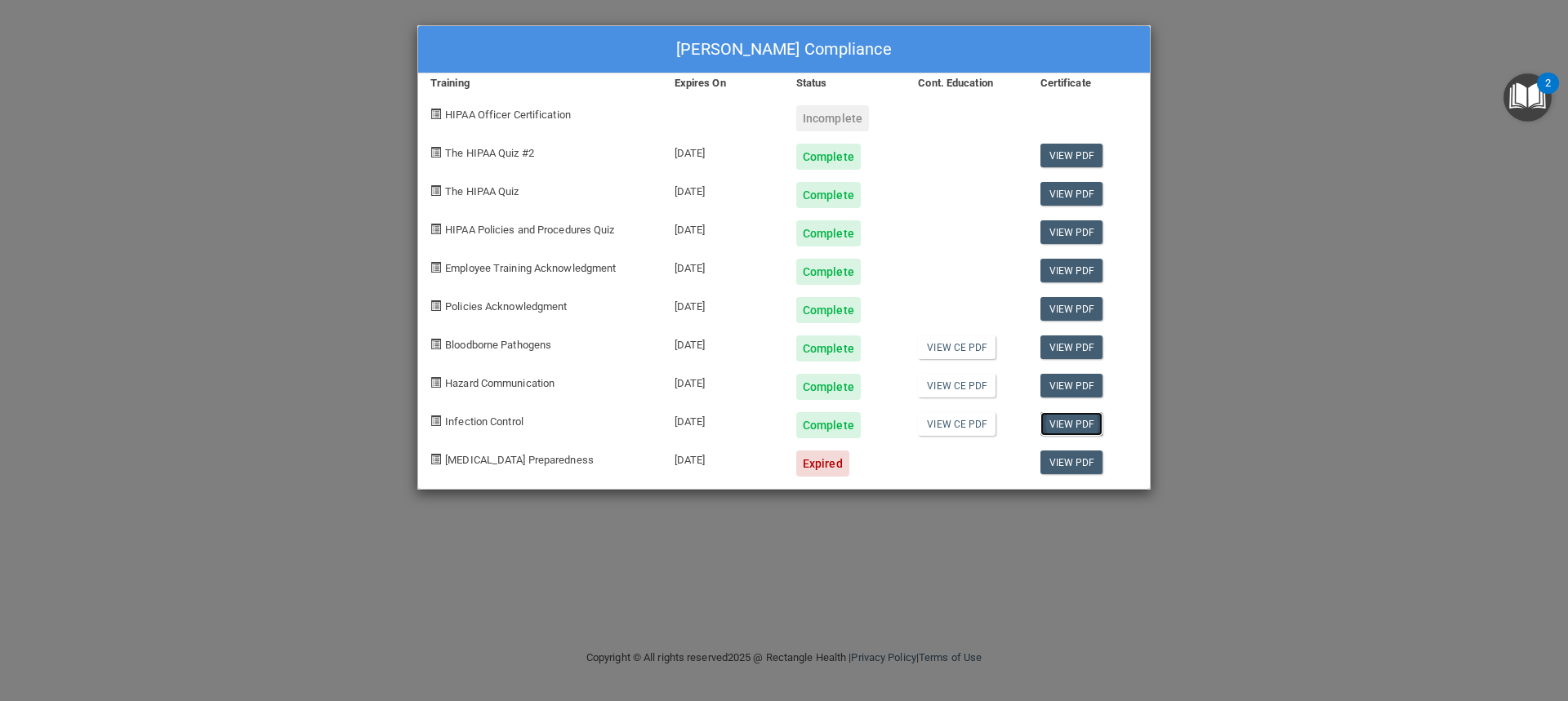
click at [1070, 428] on link "View PDF" at bounding box center [1071, 424] width 63 height 24
